Goal: Navigation & Orientation: Find specific page/section

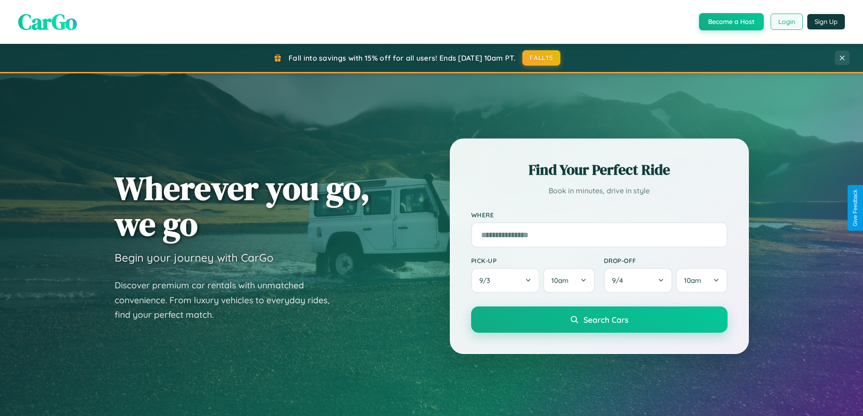
click at [786, 22] on button "Login" at bounding box center [786, 22] width 32 height 16
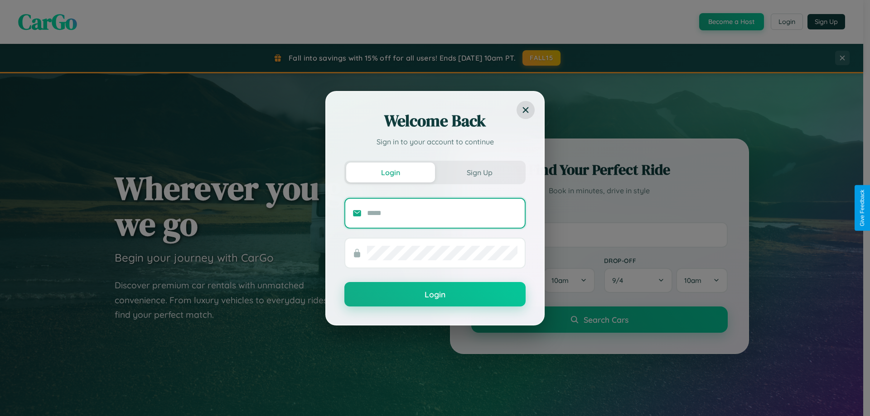
click at [442, 213] on input "text" at bounding box center [442, 213] width 150 height 14
type input "**********"
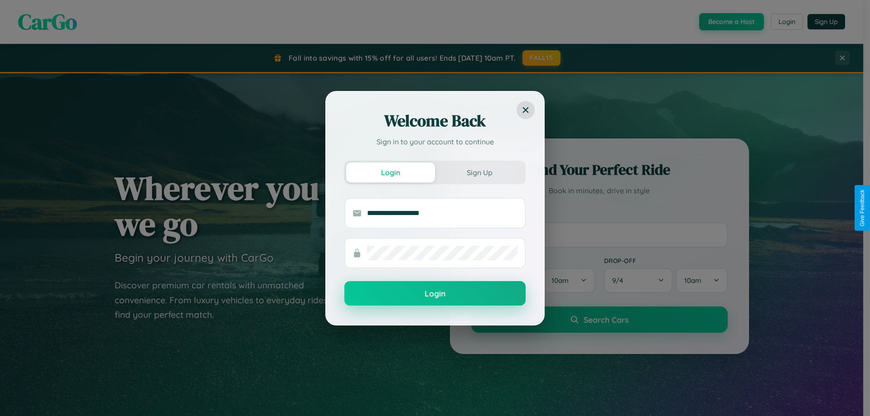
click at [435, 294] on button "Login" at bounding box center [434, 293] width 181 height 24
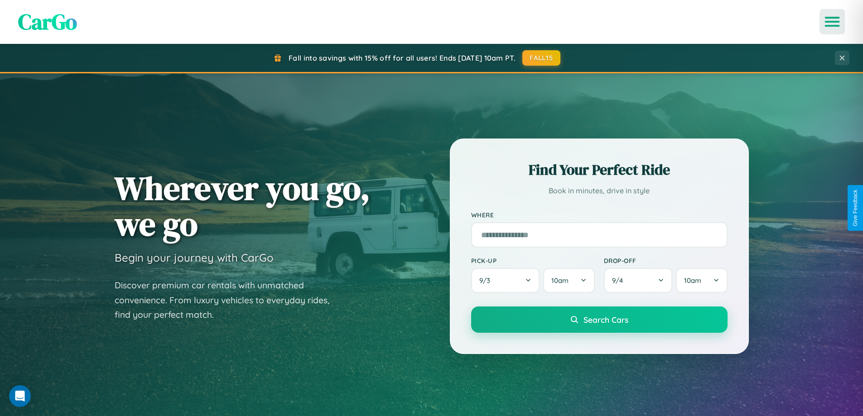
click at [832, 22] on icon "Open menu" at bounding box center [832, 22] width 13 height 8
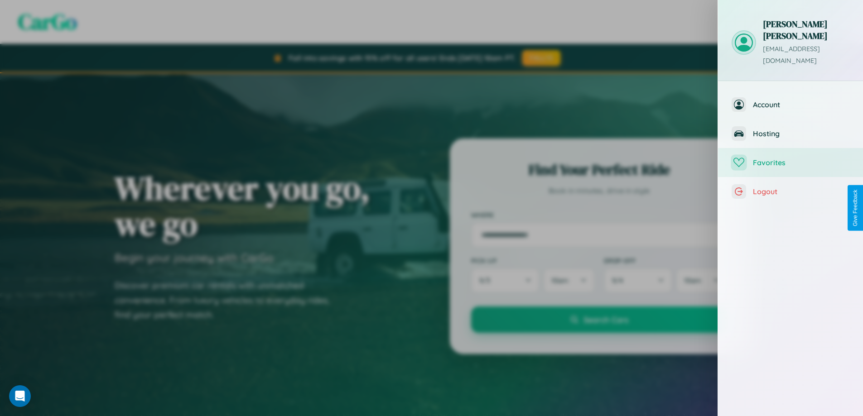
click at [790, 158] on span "Favorites" at bounding box center [801, 162] width 96 height 9
